Goal: Register for event/course

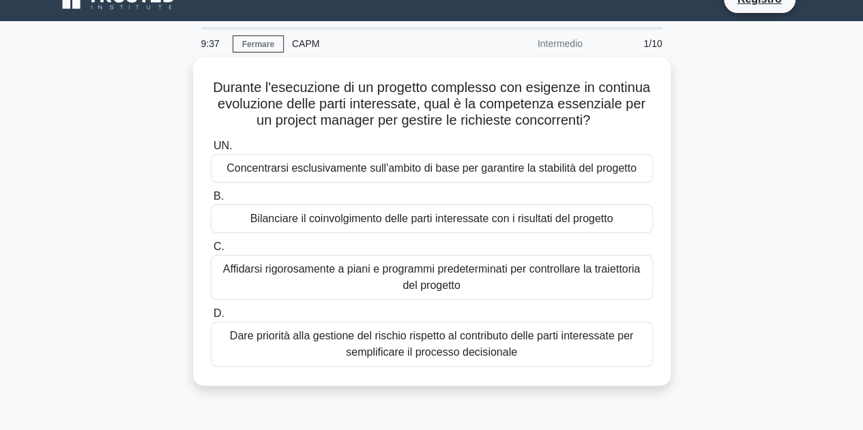
scroll to position [12, 0]
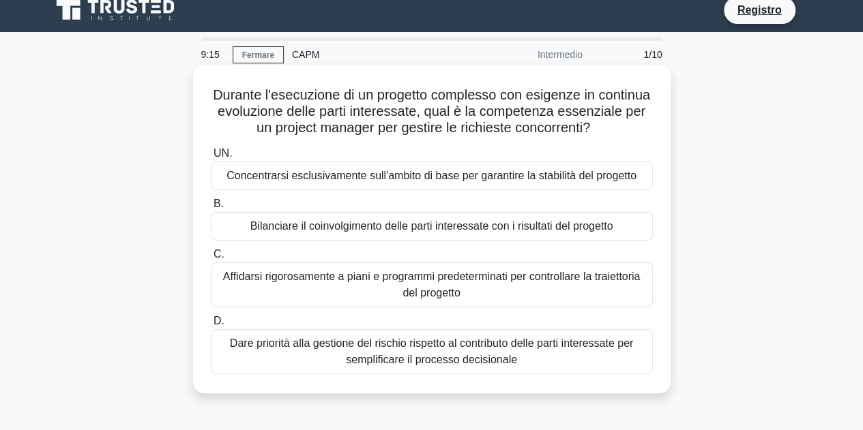
click at [571, 232] on font "Bilanciare il coinvolgimento delle parti interessate con i risultati del proget…" at bounding box center [431, 226] width 363 height 12
click at [211, 209] on input "B. Bilanciare il coinvolgimento delle parti interessate con i risultati del pro…" at bounding box center [211, 204] width 0 height 9
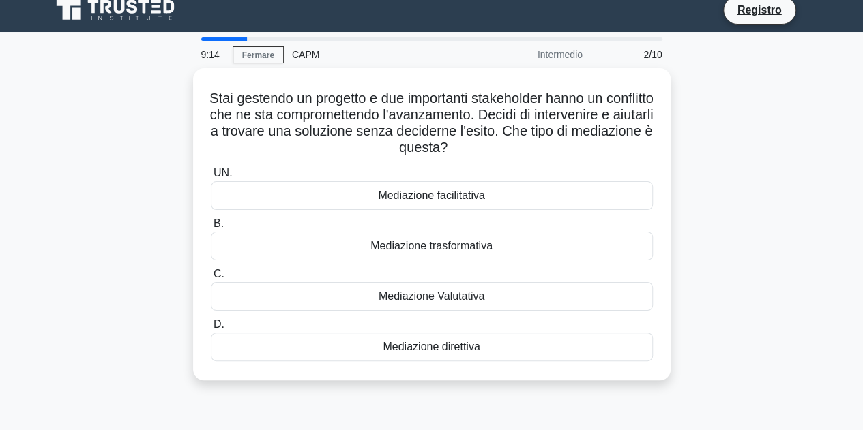
scroll to position [0, 0]
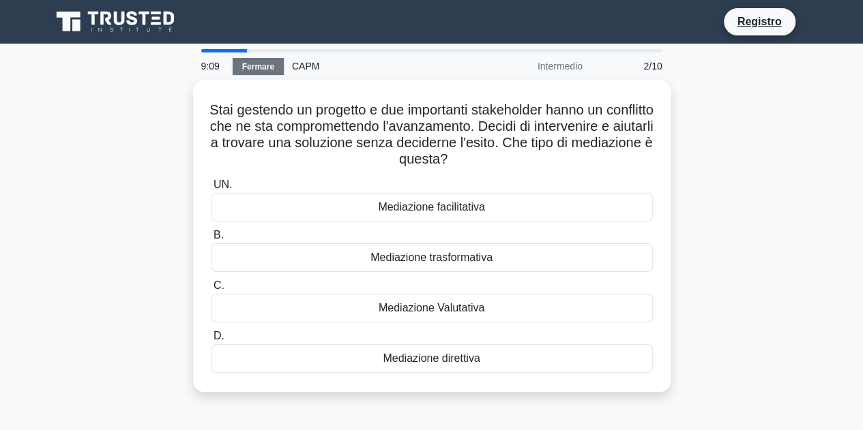
click at [259, 68] on font "Fermare" at bounding box center [258, 67] width 32 height 10
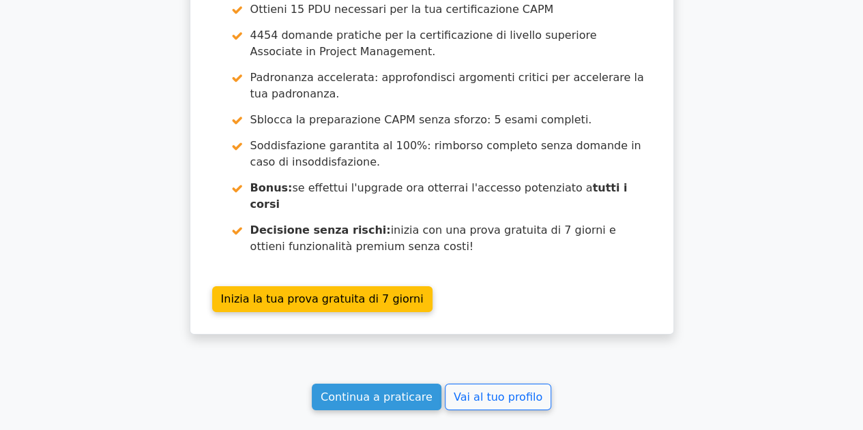
scroll to position [2143, 0]
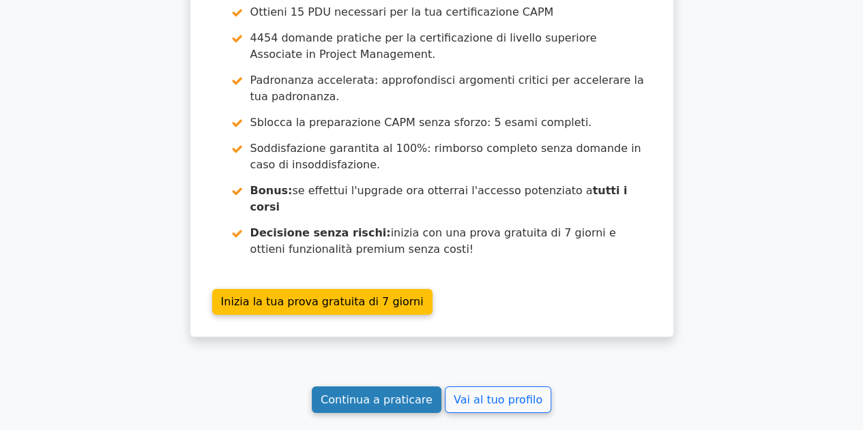
click at [382, 393] on font "Continua a praticare" at bounding box center [377, 399] width 112 height 13
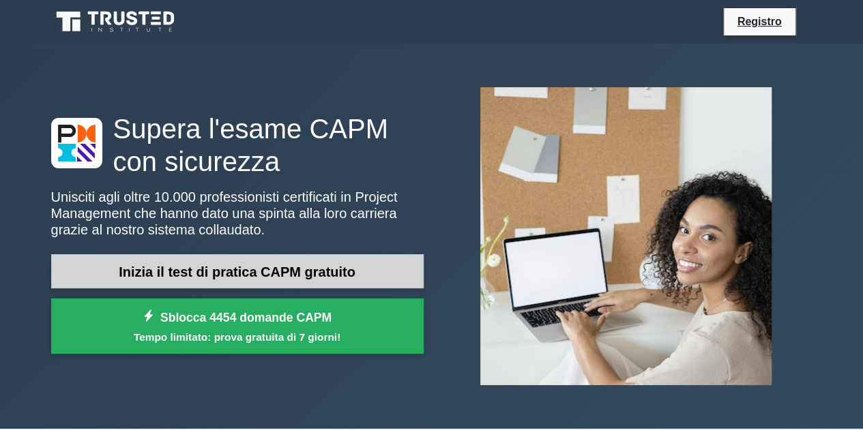
click at [340, 267] on font "Inizia il test di pratica CAPM gratuito" at bounding box center [237, 272] width 237 height 15
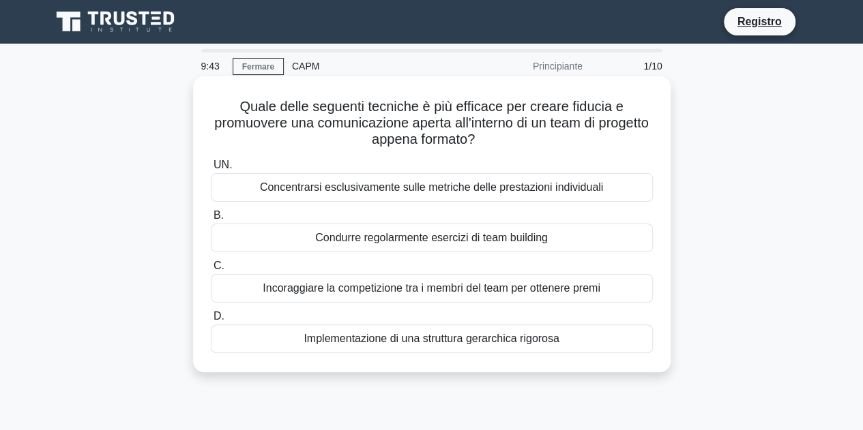
click at [546, 241] on font "Condurre regolarmente esercizi di team building" at bounding box center [431, 238] width 233 height 12
click at [211, 220] on input "B. Condurre regolarmente esercizi di team building" at bounding box center [211, 215] width 0 height 9
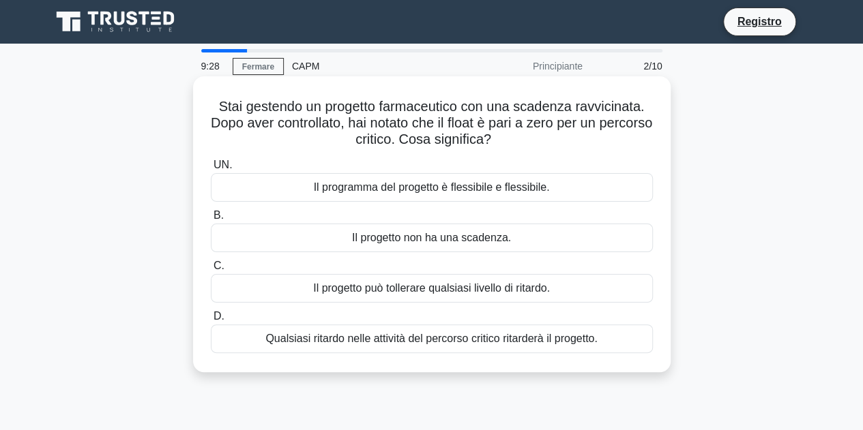
click at [517, 336] on font "Qualsiasi ritardo nelle attività del percorso critico ritarderà il progetto." at bounding box center [430, 339] width 331 height 12
click at [211, 321] on input "D. Qualsiasi ritardo nelle attività del percorso critico ritarderà il progetto." at bounding box center [211, 316] width 0 height 9
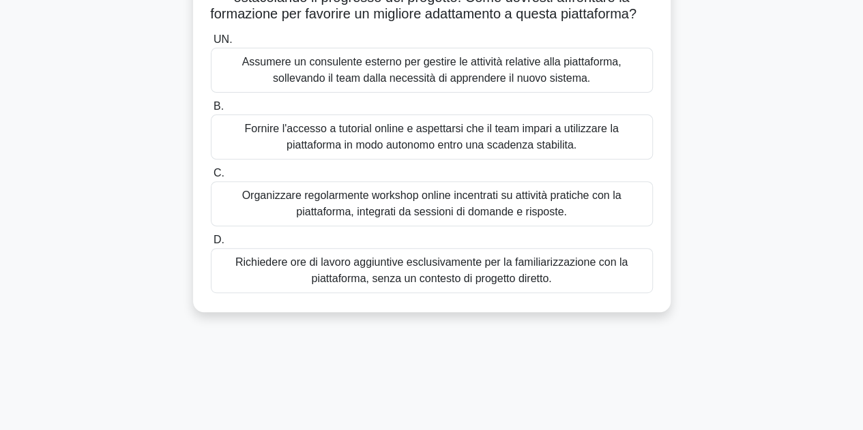
scroll to position [186, 0]
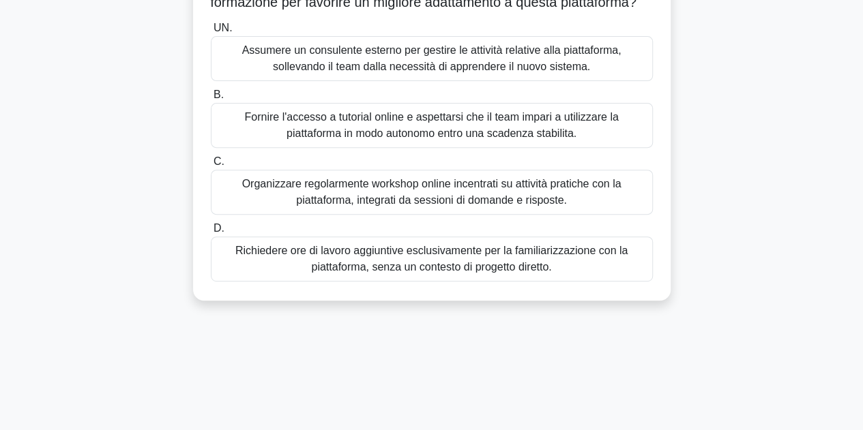
click at [536, 204] on font "Organizzare regolarmente workshop online incentrati su attività pratiche con la…" at bounding box center [431, 192] width 379 height 28
click at [211, 166] on input "C. Organizzare regolarmente workshop online incentrati su attività pratiche con…" at bounding box center [211, 162] width 0 height 9
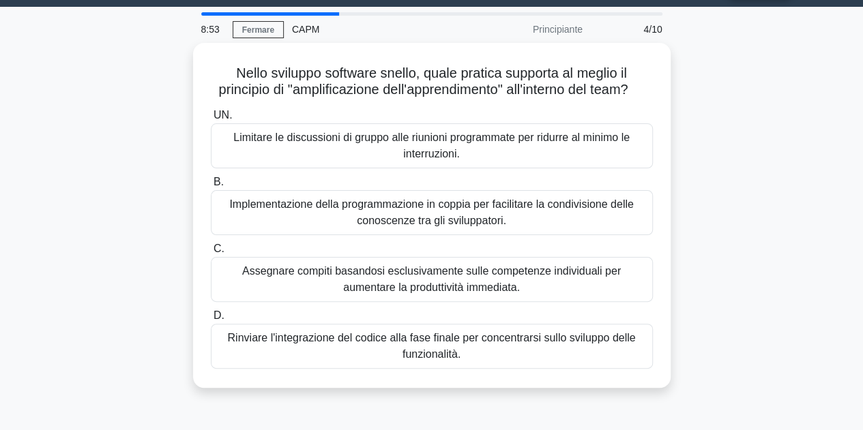
scroll to position [0, 0]
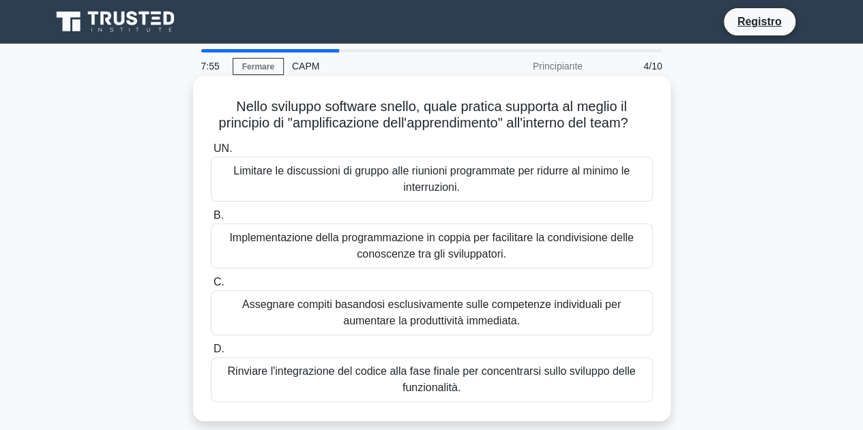
click at [493, 260] on font "Implementazione della programmazione in coppia per facilitare la condivisione d…" at bounding box center [431, 246] width 404 height 28
click at [211, 220] on input "B. Implementazione della programmazione in coppia per facilitare la condivision…" at bounding box center [211, 215] width 0 height 9
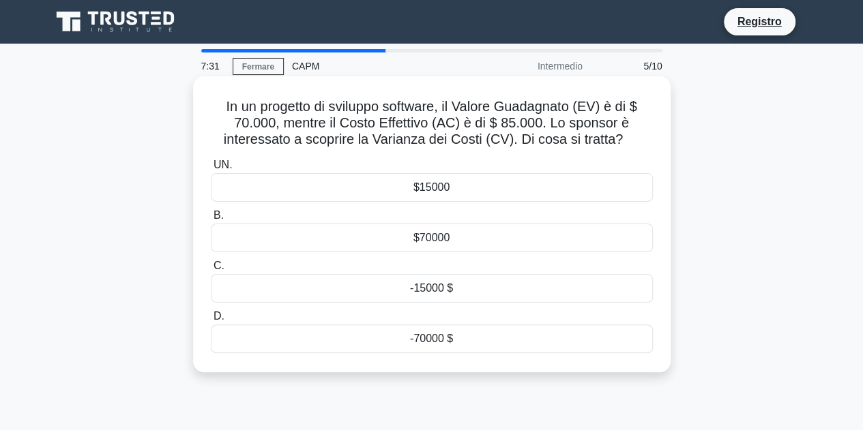
click at [465, 285] on div "-15000 $" at bounding box center [432, 288] width 442 height 29
click at [211, 271] on input "C. -15000 $" at bounding box center [211, 266] width 0 height 9
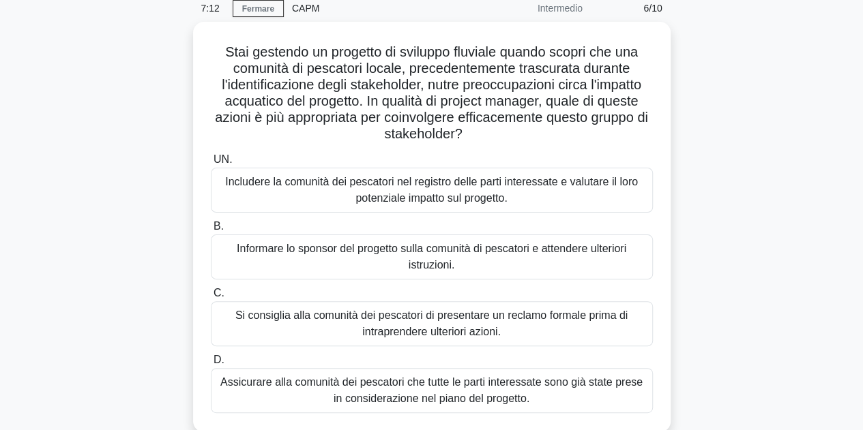
scroll to position [59, 0]
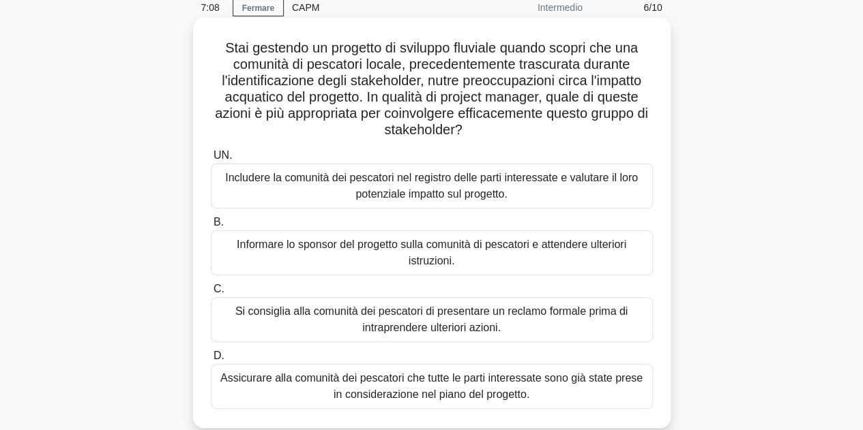
click at [558, 198] on font "Includere la comunità dei pescatori nel registro delle parti interessate e valu…" at bounding box center [432, 186] width 430 height 33
click at [211, 160] on input "UN. Includere la comunità dei pescatori nel registro delle parti interessate e …" at bounding box center [211, 155] width 0 height 9
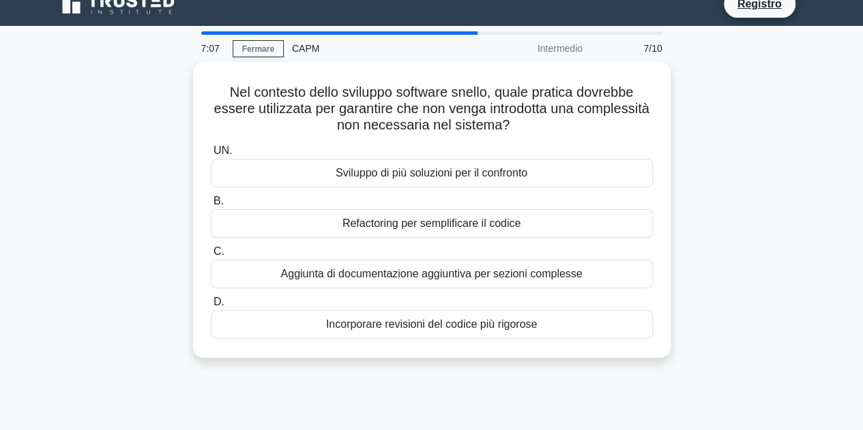
scroll to position [0, 0]
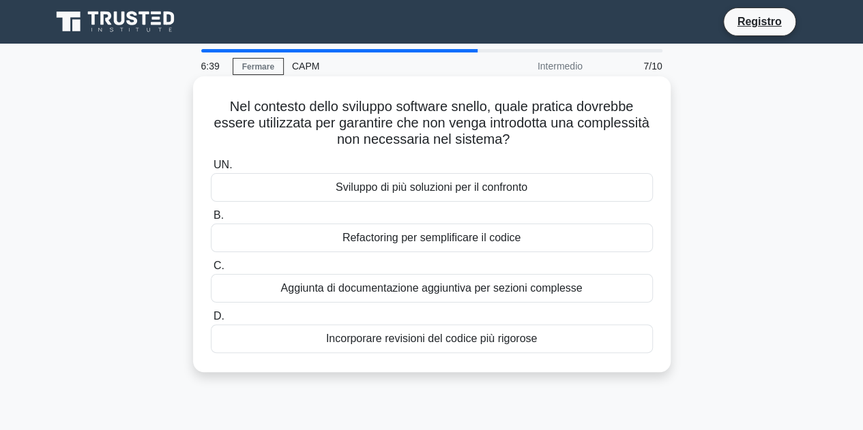
click at [494, 237] on font "Refactoring per semplificare il codice" at bounding box center [431, 238] width 178 height 12
click at [211, 220] on input "B. Refactoring per semplificare il codice" at bounding box center [211, 215] width 0 height 9
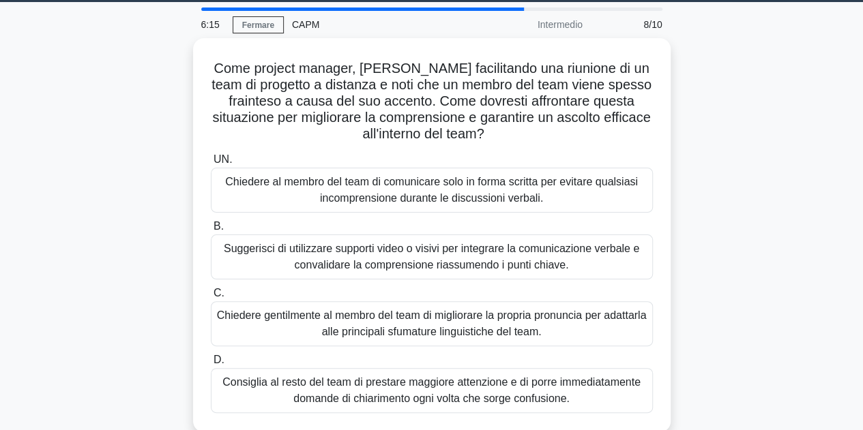
scroll to position [43, 0]
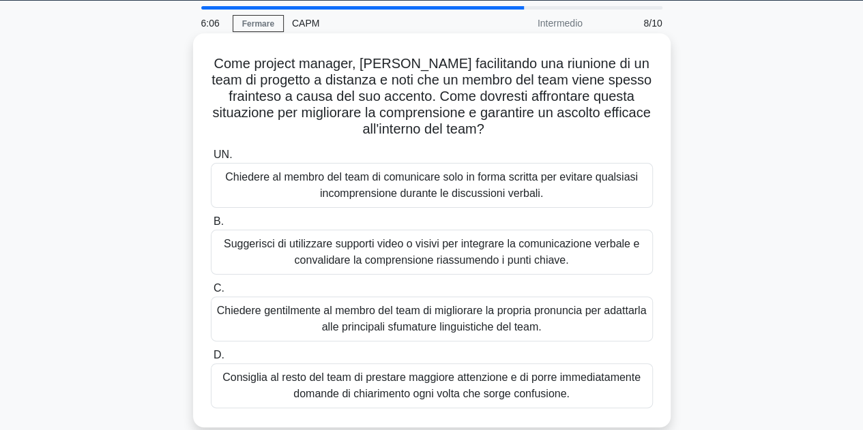
click at [567, 248] on font "Suggerisci di utilizzare supporti video o visivi per integrare la comunicazione…" at bounding box center [431, 252] width 415 height 28
click at [211, 226] on input "B. Suggerisci di utilizzare supporti video o visivi per integrare la comunicazi…" at bounding box center [211, 222] width 0 height 9
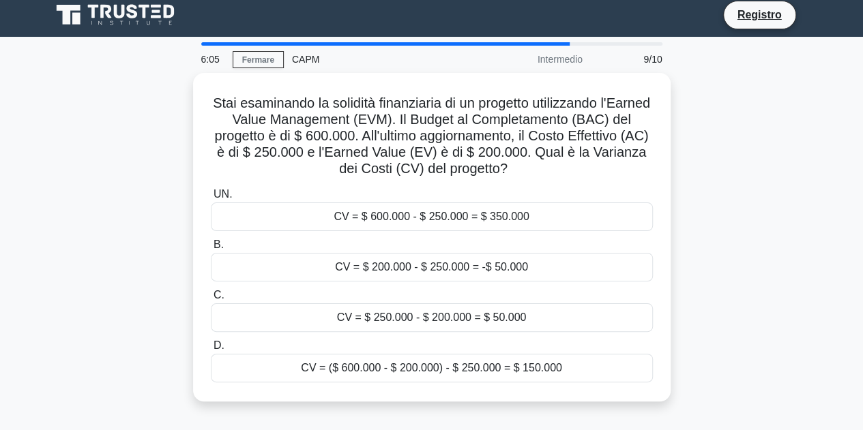
scroll to position [0, 0]
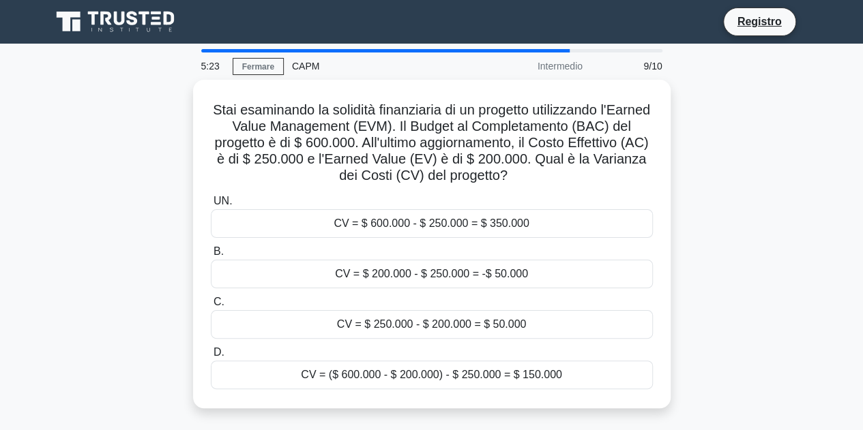
click at [567, 248] on label "B. CV = $ 200.000 - $ 250.000 = -$ 50.000" at bounding box center [432, 265] width 442 height 45
click at [211, 248] on input "B. CV = $ 200.000 - $ 250.000 = -$ 50.000" at bounding box center [211, 252] width 0 height 9
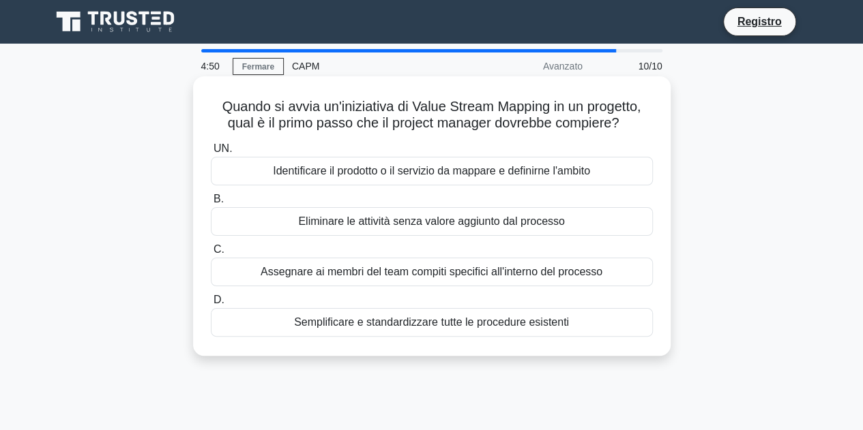
click at [520, 173] on font "Identificare il prodotto o il servizio da mappare e definirne l'ambito" at bounding box center [431, 171] width 317 height 12
click at [211, 153] on input "UN. Identificare il prodotto o il servizio da mappare e definirne l'ambito" at bounding box center [211, 149] width 0 height 9
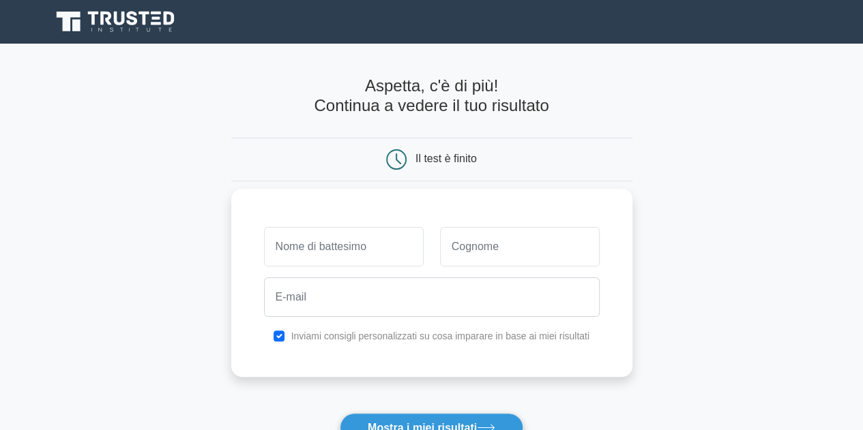
click at [345, 245] on input "text" at bounding box center [344, 247] width 160 height 40
type input "[PERSON_NAME]"
click at [486, 244] on input "text" at bounding box center [520, 247] width 160 height 40
type input "Gravino"
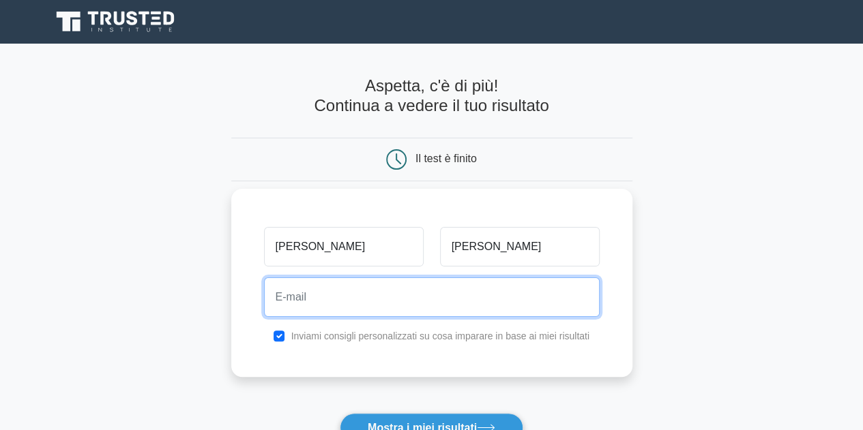
click at [338, 302] on input "email" at bounding box center [432, 298] width 336 height 40
type input "[EMAIL_ADDRESS][DOMAIN_NAME]"
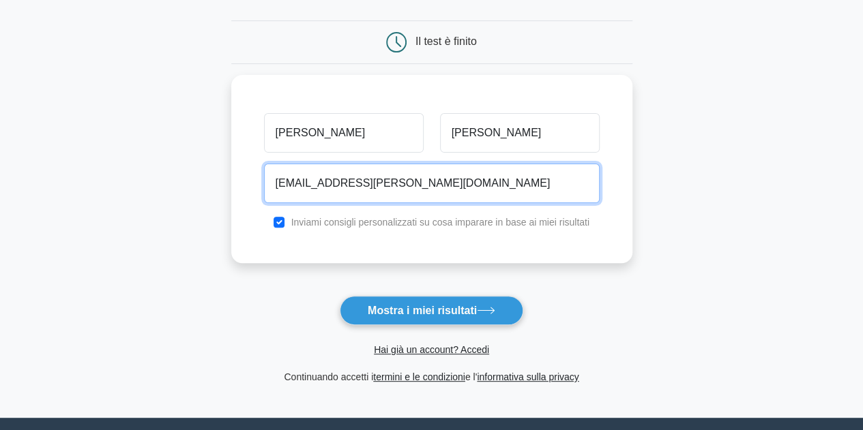
scroll to position [119, 0]
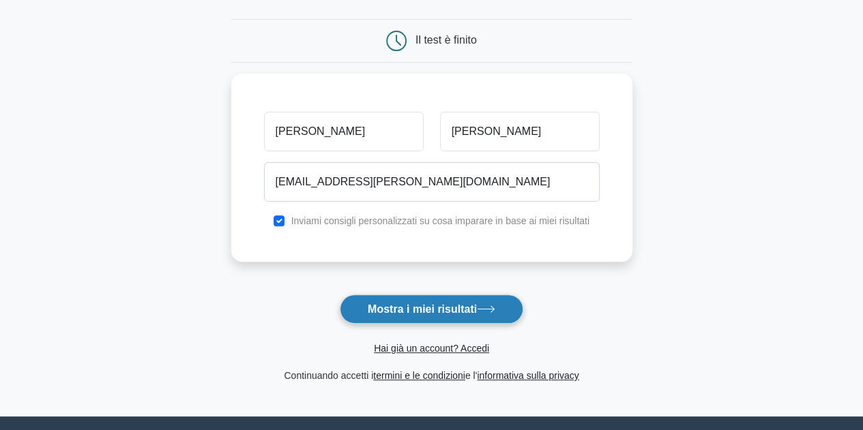
click at [468, 308] on font "Mostra i miei risultati" at bounding box center [422, 309] width 109 height 12
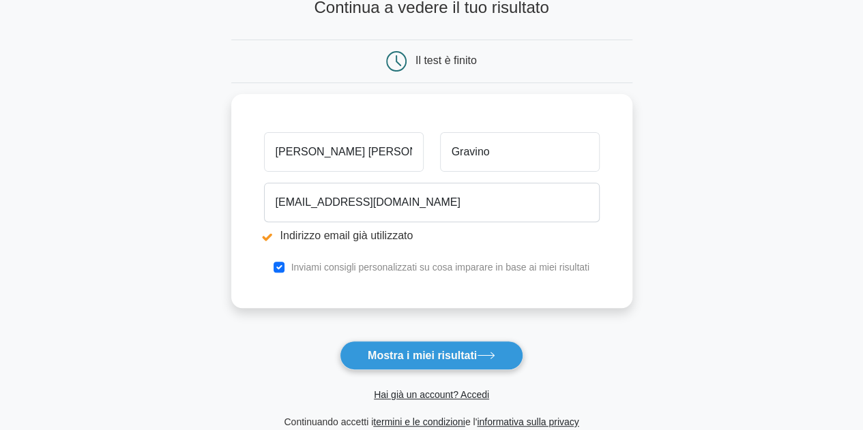
scroll to position [226, 0]
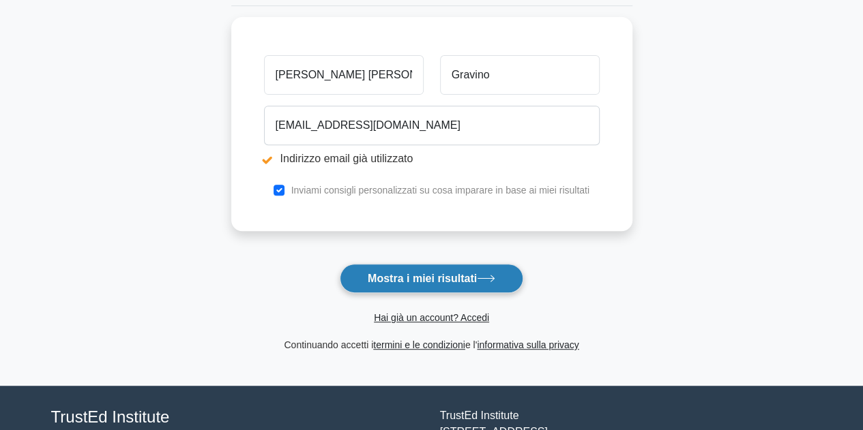
click at [399, 291] on button "Mostra i miei risultati" at bounding box center [431, 278] width 183 height 29
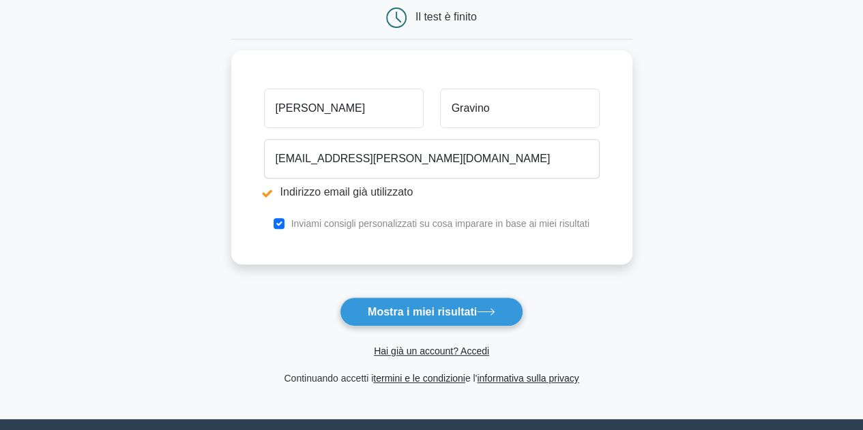
scroll to position [207, 0]
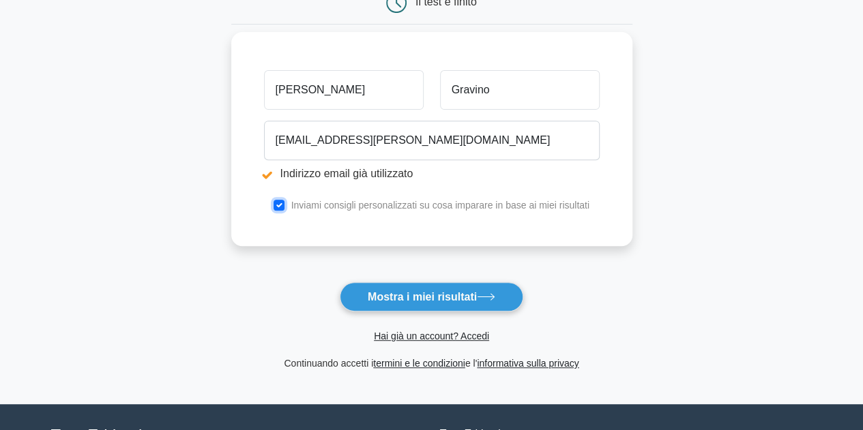
click at [282, 202] on input "checkbox" at bounding box center [278, 205] width 11 height 11
checkbox input "false"
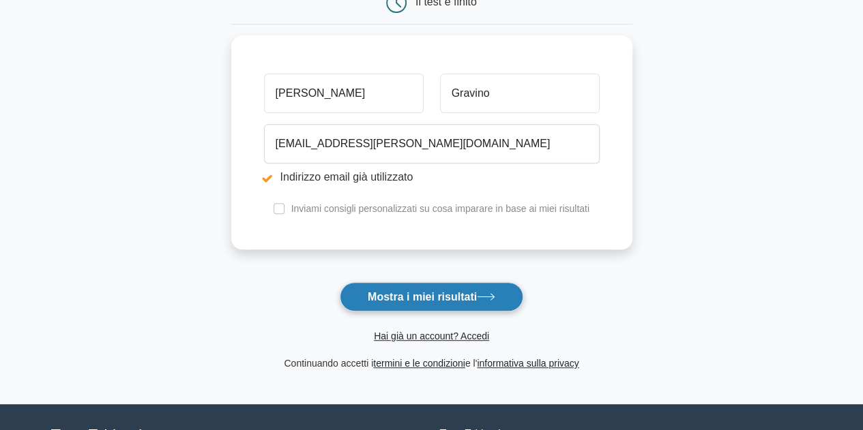
click at [457, 295] on font "Mostra i miei risultati" at bounding box center [422, 297] width 109 height 12
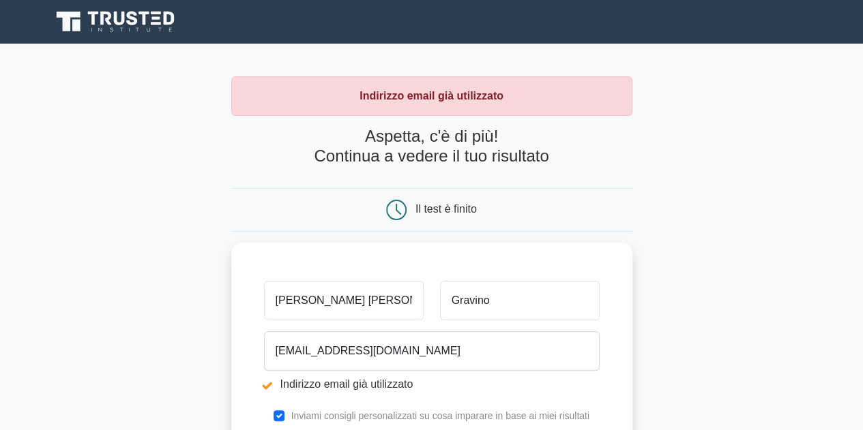
click at [431, 211] on font "Il test è finito" at bounding box center [445, 209] width 61 height 12
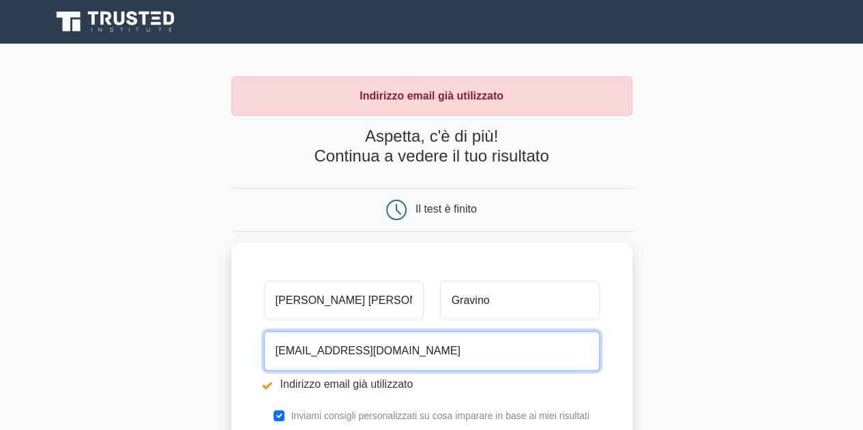
drag, startPoint x: 441, startPoint y: 348, endPoint x: 140, endPoint y: 371, distance: 301.6
click at [140, 371] on main "Indirizzo email già utilizzato Aspetta, c'è di più! Continua a vedere il tuo ri…" at bounding box center [431, 328] width 863 height 568
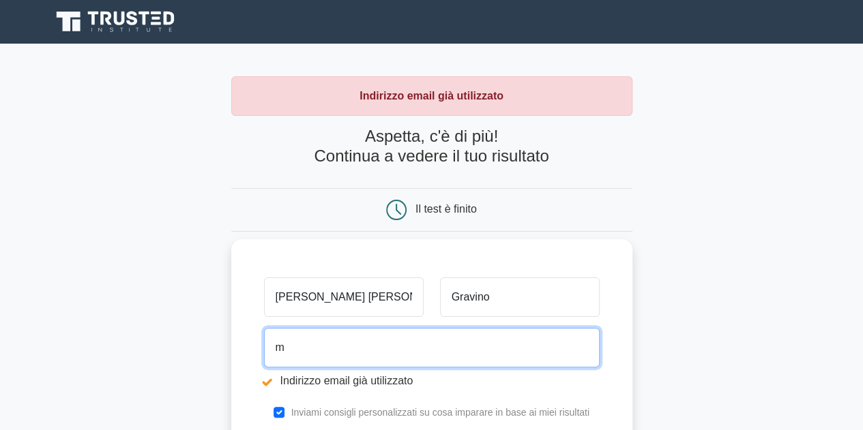
type input "mariarosaria.gravino@spindox.it"
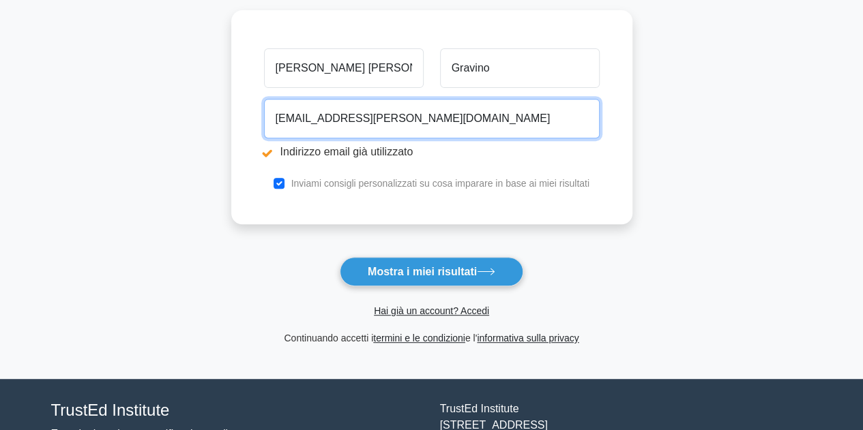
scroll to position [235, 0]
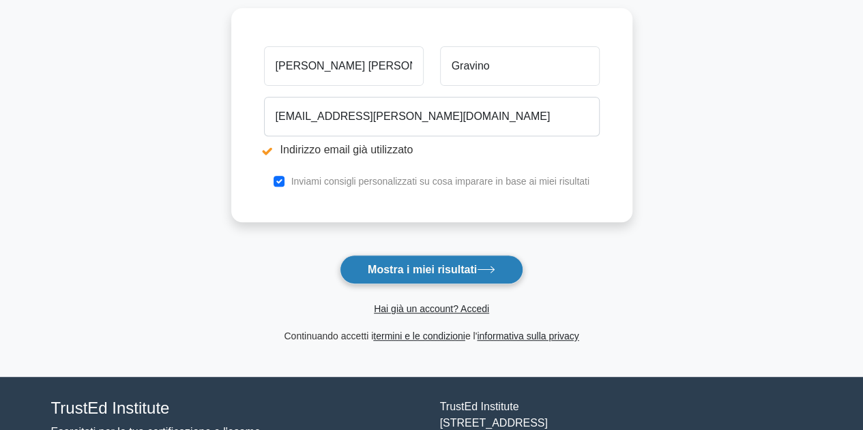
click at [449, 264] on font "Mostra i miei risultati" at bounding box center [422, 270] width 109 height 12
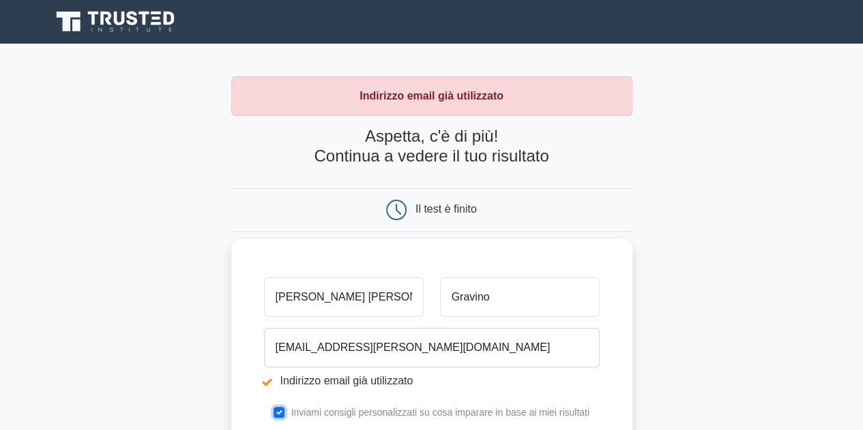
click at [282, 412] on input "checkbox" at bounding box center [278, 412] width 11 height 11
checkbox input "false"
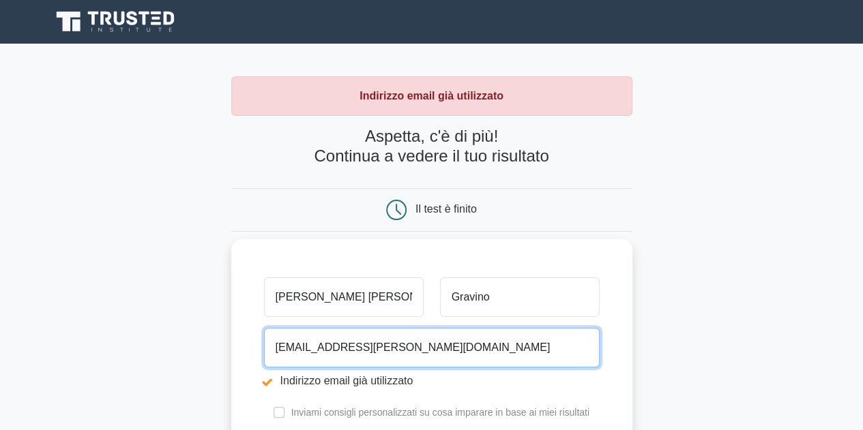
drag, startPoint x: 466, startPoint y: 347, endPoint x: 243, endPoint y: 357, distance: 223.2
click at [243, 357] on div "[PERSON_NAME][GEOGRAPHIC_DATA] [EMAIL_ADDRESS][PERSON_NAME][DOMAIN_NAME] Indiri…" at bounding box center [431, 346] width 401 height 214
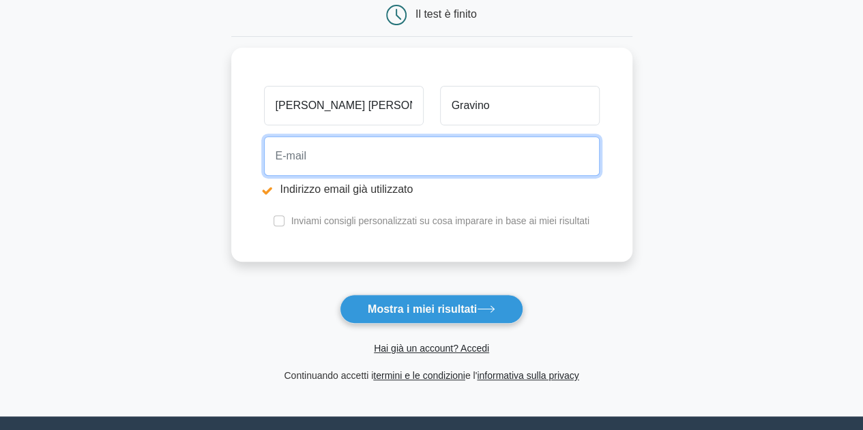
scroll to position [206, 0]
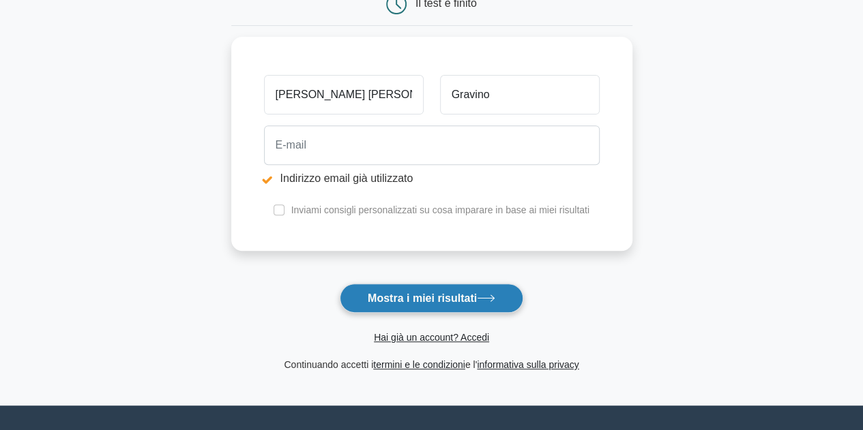
click at [397, 288] on button "Mostra i miei risultati" at bounding box center [431, 298] width 183 height 29
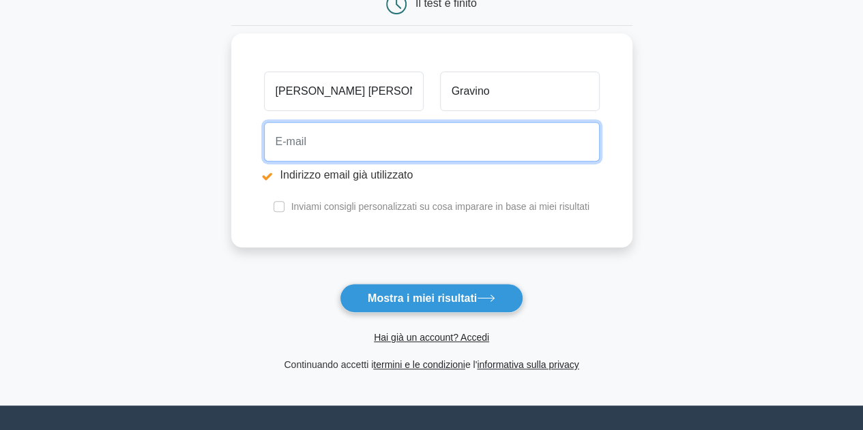
click at [311, 138] on input "email" at bounding box center [432, 142] width 336 height 40
type input "mariarosaria.gravino@spidmail.it"
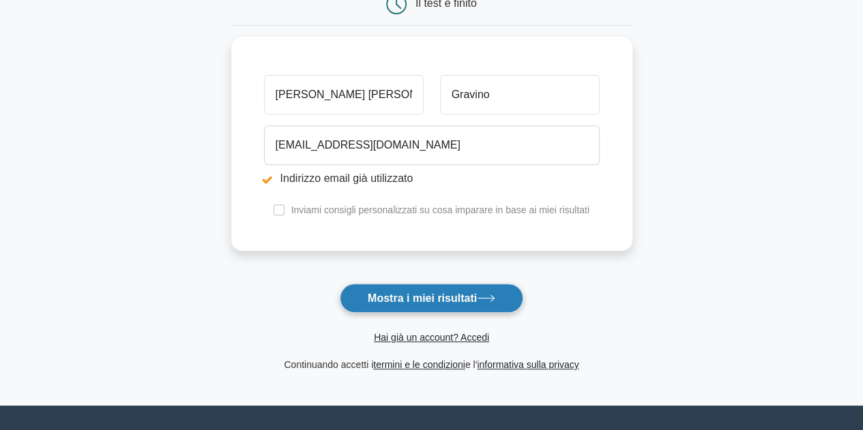
click at [410, 302] on font "Mostra i miei risultati" at bounding box center [422, 299] width 109 height 12
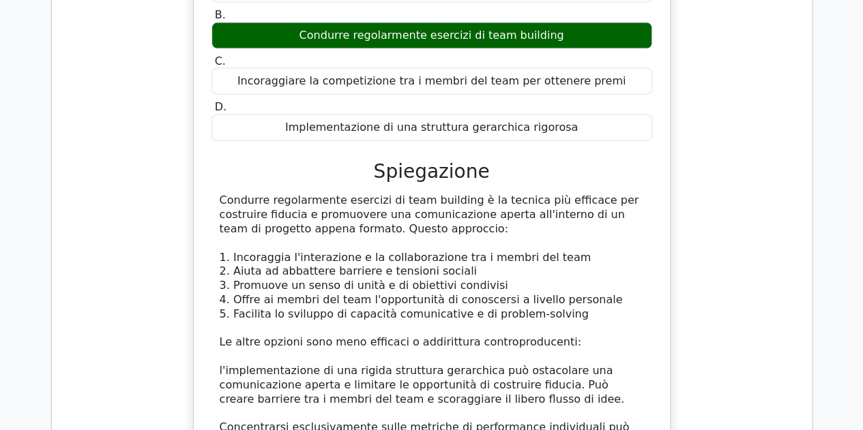
scroll to position [1555, 0]
